Goal: Information Seeking & Learning: Learn about a topic

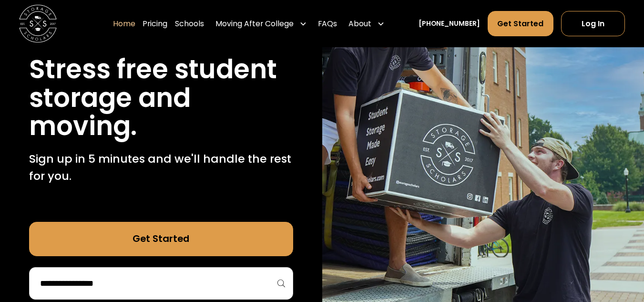
scroll to position [110, 0]
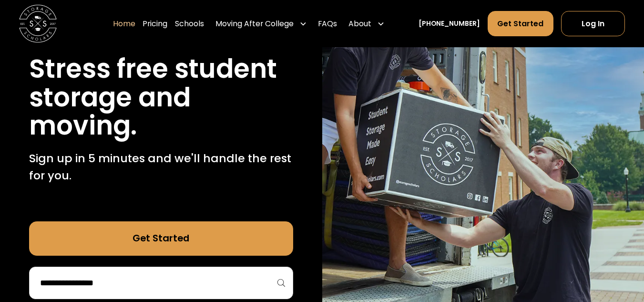
click at [232, 258] on div "Get Started" at bounding box center [161, 260] width 264 height 78
click at [190, 241] on link "Get Started" at bounding box center [161, 238] width 264 height 34
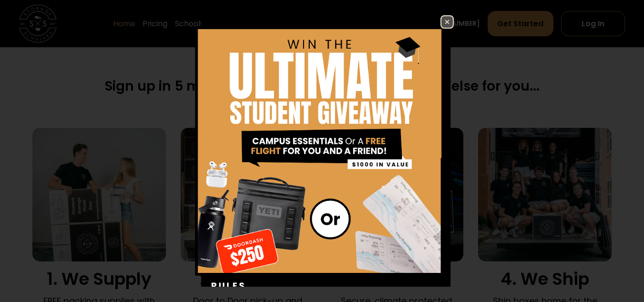
click at [442, 22] on img at bounding box center [447, 21] width 11 height 11
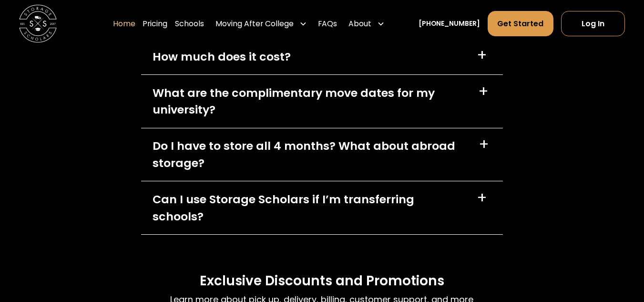
scroll to position [2635, 0]
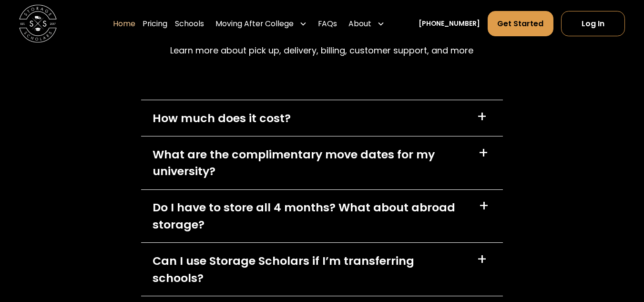
click at [478, 122] on div "+" at bounding box center [482, 117] width 10 height 15
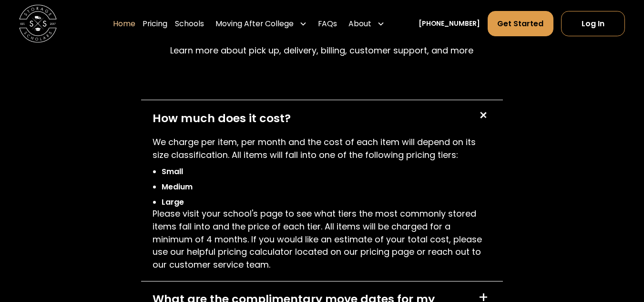
click at [244, 161] on p "We charge per item, per month and the cost of each item will depend on its size…" at bounding box center [323, 148] width 340 height 25
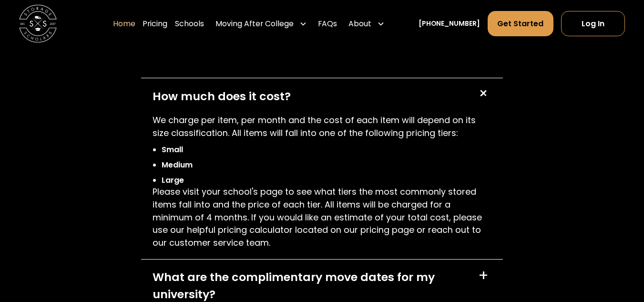
scroll to position [2656, 0]
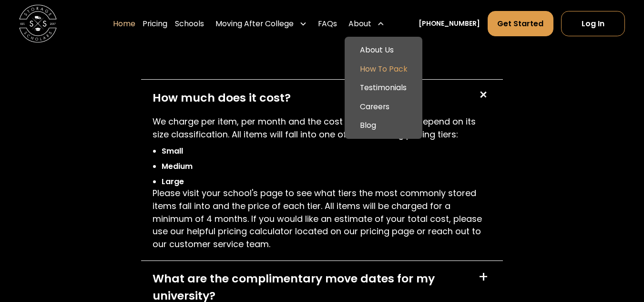
click at [384, 66] on link "How To Pack" at bounding box center [384, 69] width 70 height 19
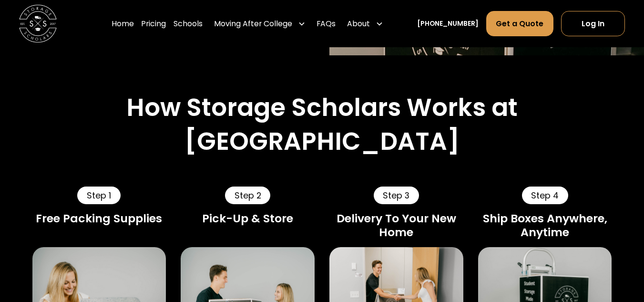
scroll to position [388, 0]
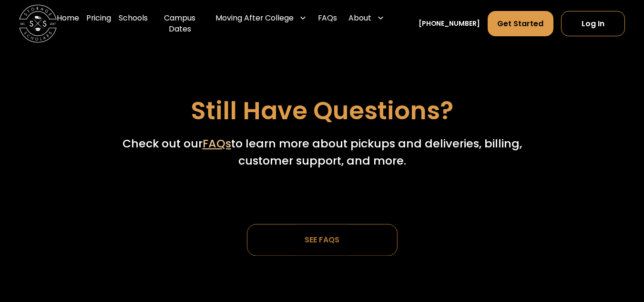
scroll to position [2760, 0]
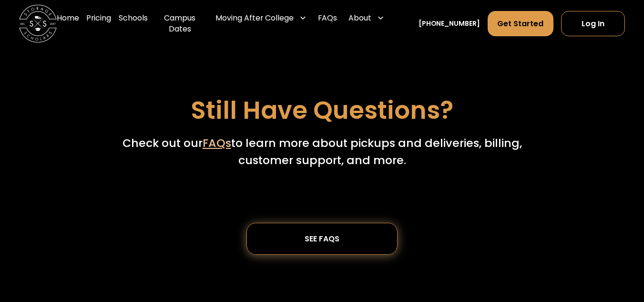
click at [256, 251] on link "SEE FAQs" at bounding box center [322, 239] width 151 height 32
